Goal: Navigation & Orientation: Understand site structure

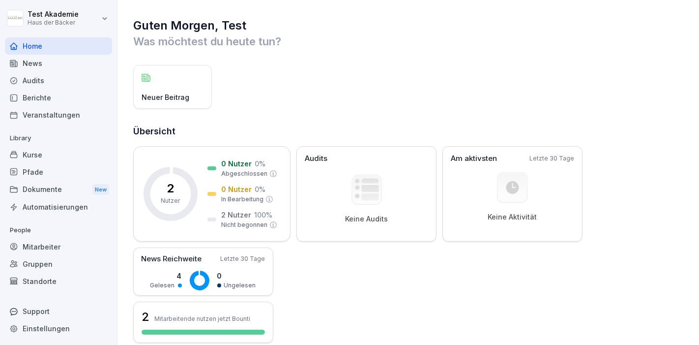
click at [39, 59] on div "News" at bounding box center [58, 63] width 107 height 17
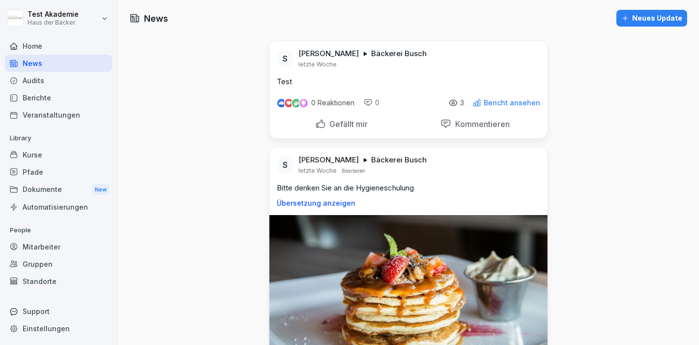
click at [46, 76] on div "Audits" at bounding box center [58, 80] width 107 height 17
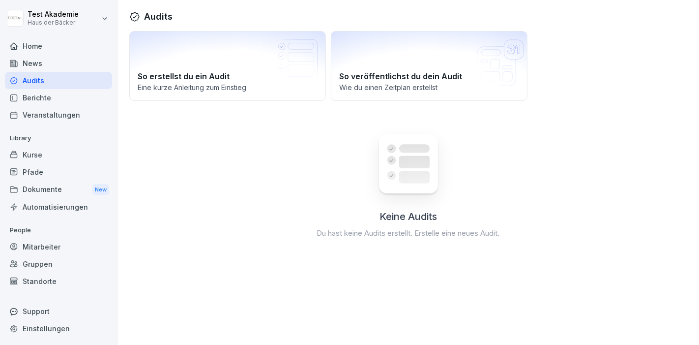
click at [50, 103] on div "Berichte" at bounding box center [58, 97] width 107 height 17
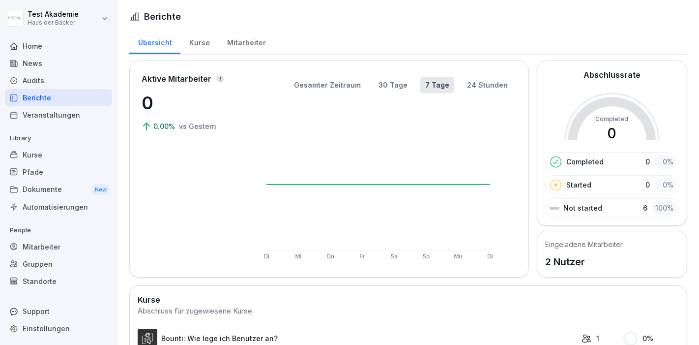
click at [52, 112] on div "Veranstaltungen" at bounding box center [58, 114] width 107 height 17
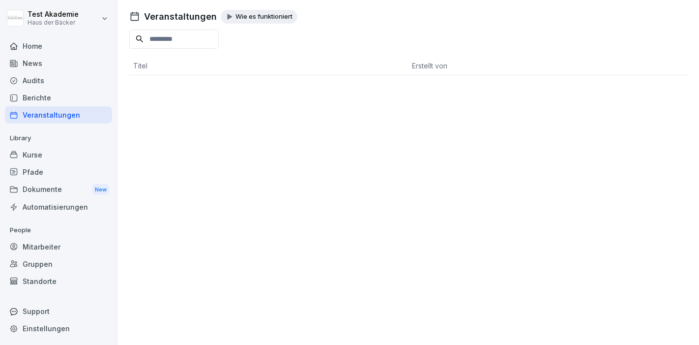
click at [61, 193] on div "Dokumente New" at bounding box center [58, 189] width 107 height 18
